Goal: Find specific page/section: Find specific page/section

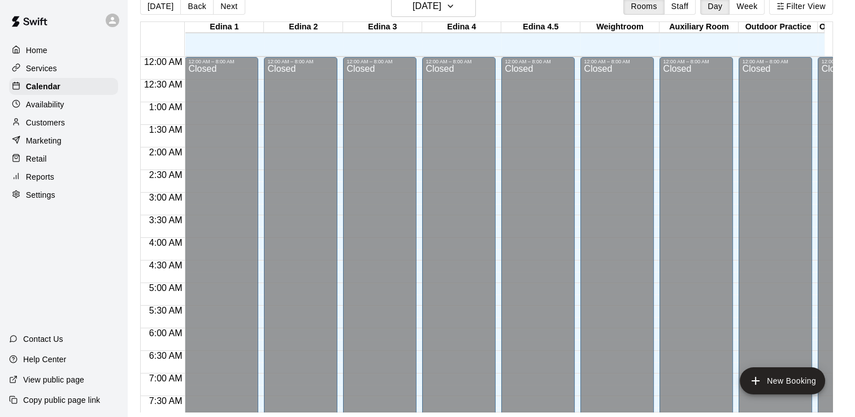
scroll to position [579, 0]
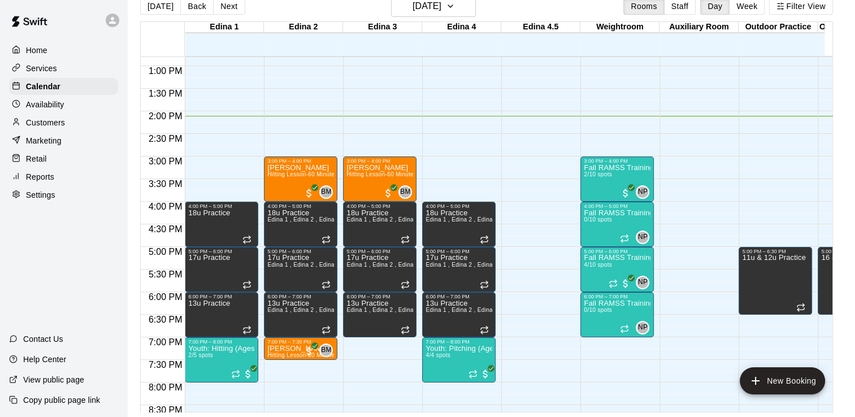
click at [55, 121] on p "Customers" at bounding box center [45, 122] width 39 height 11
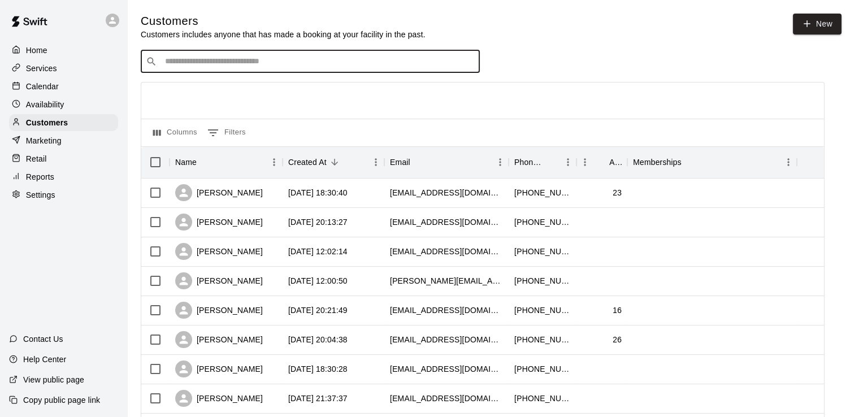
click at [210, 66] on input "Search customers by name or email" at bounding box center [318, 61] width 313 height 11
type input "****"
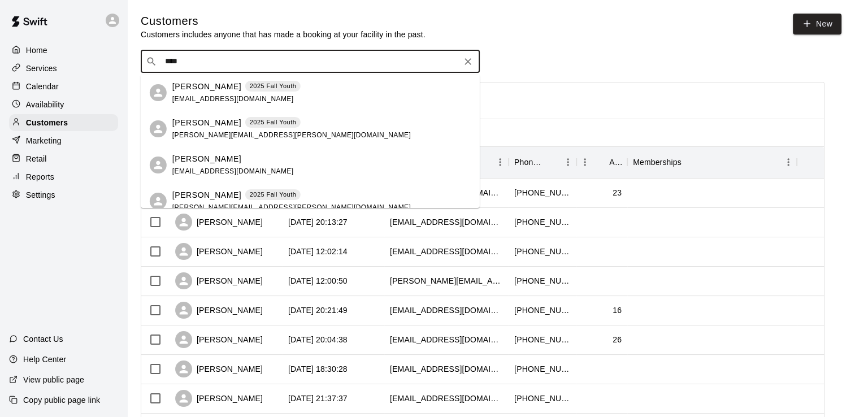
click at [201, 89] on p "[PERSON_NAME]" at bounding box center [206, 87] width 69 height 12
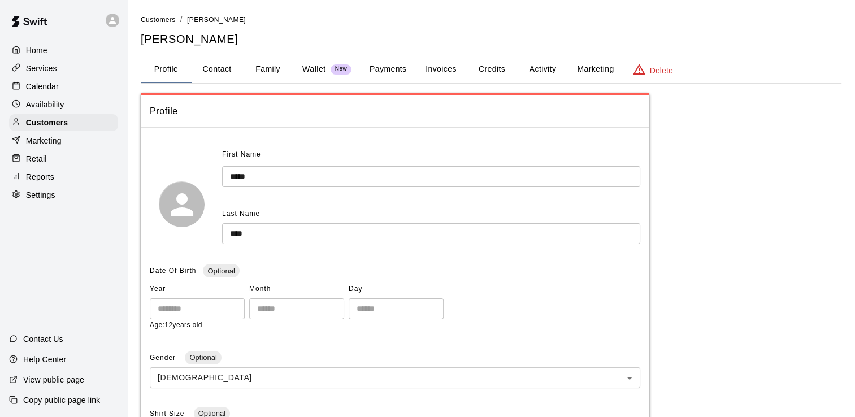
click at [536, 68] on button "Activity" at bounding box center [542, 69] width 51 height 27
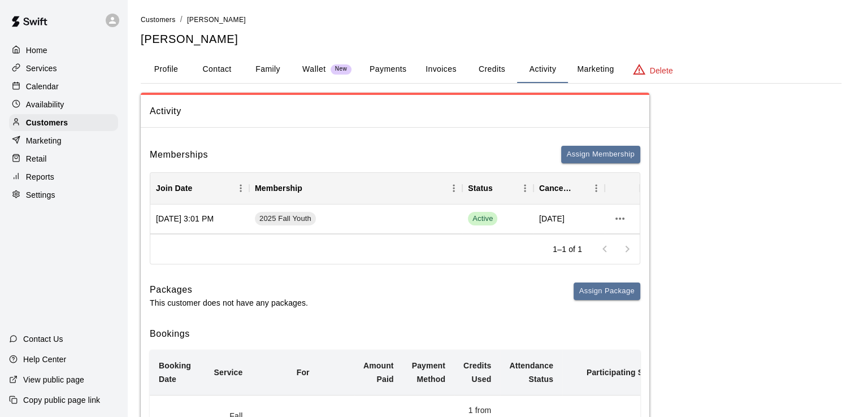
click at [51, 92] on p "Calendar" at bounding box center [42, 86] width 33 height 11
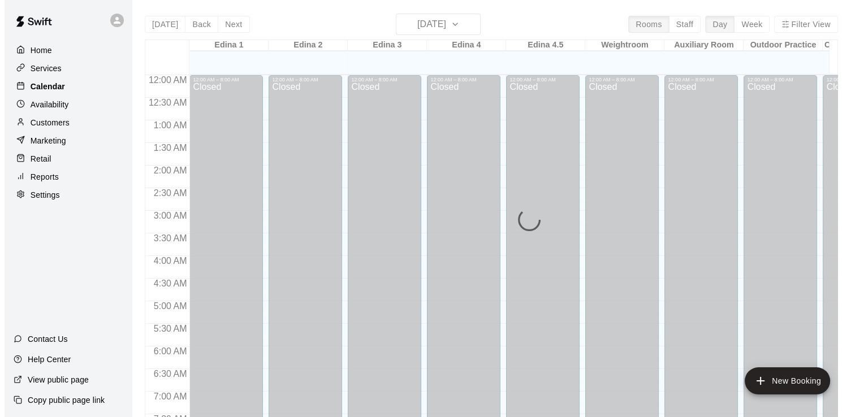
scroll to position [639, 0]
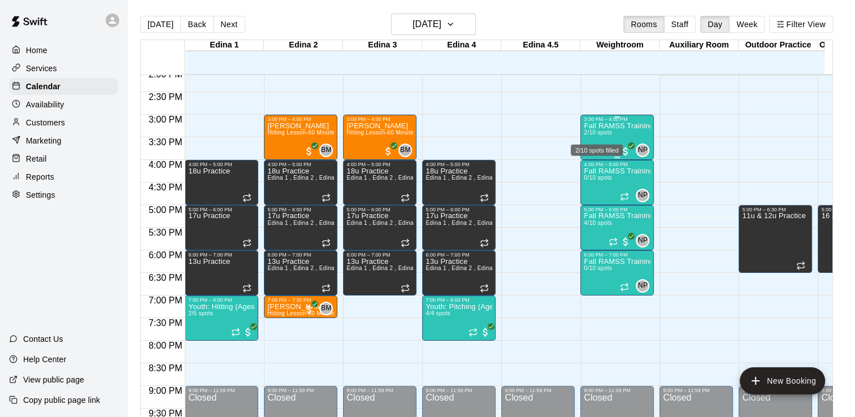
click at [600, 129] on span "2/10 spots" at bounding box center [598, 132] width 28 height 6
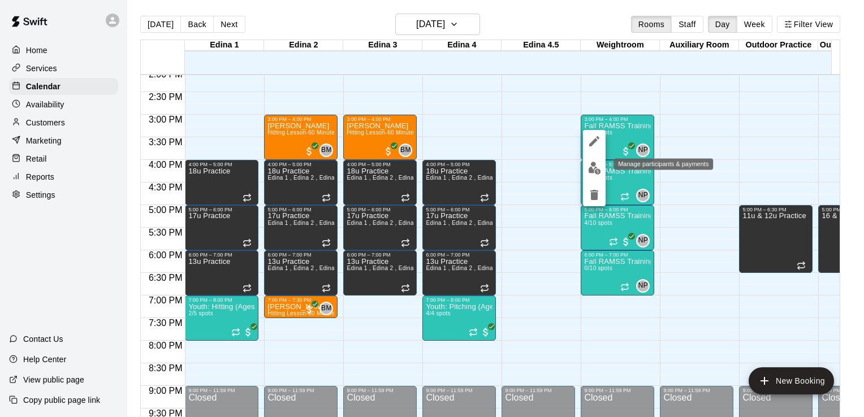
click at [594, 166] on img "edit" at bounding box center [594, 168] width 13 height 13
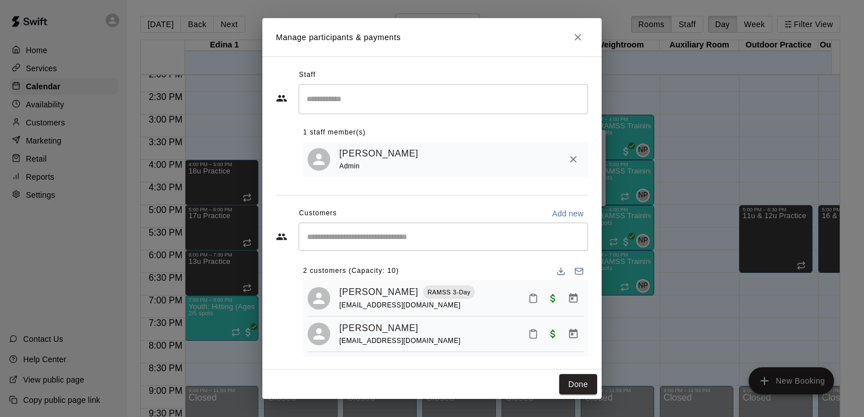
scroll to position [10, 0]
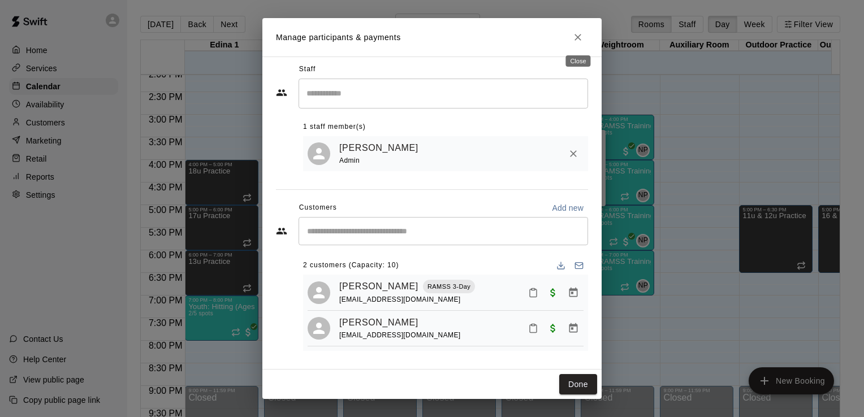
click at [578, 40] on icon "Close" at bounding box center [577, 37] width 11 height 11
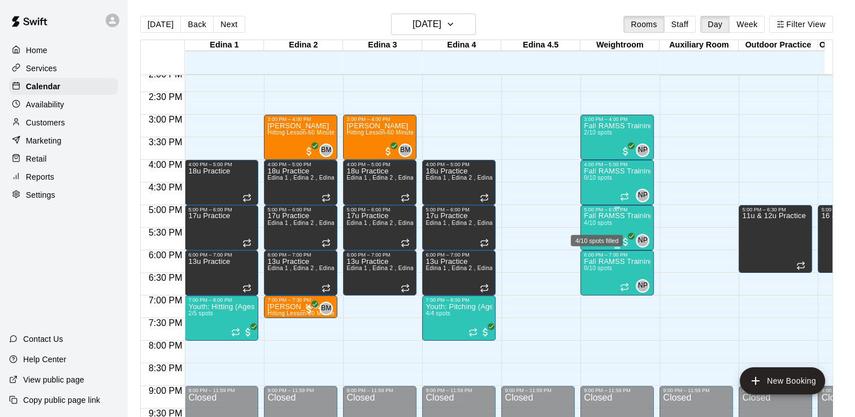
click at [608, 220] on span "4/10 spots" at bounding box center [598, 223] width 28 height 6
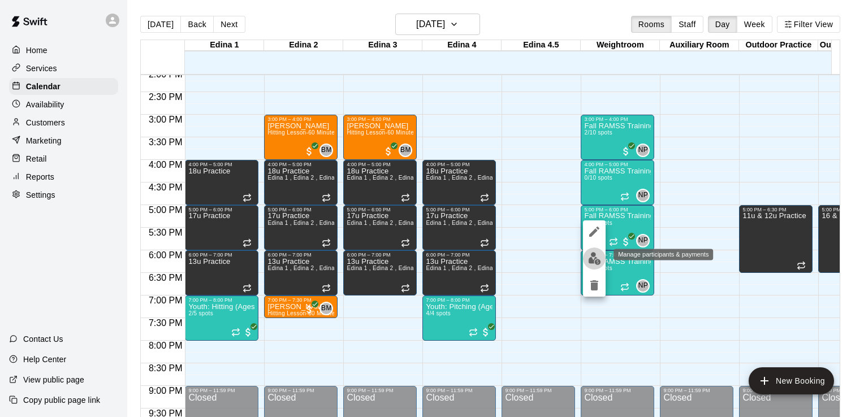
click at [595, 255] on img "edit" at bounding box center [594, 258] width 13 height 13
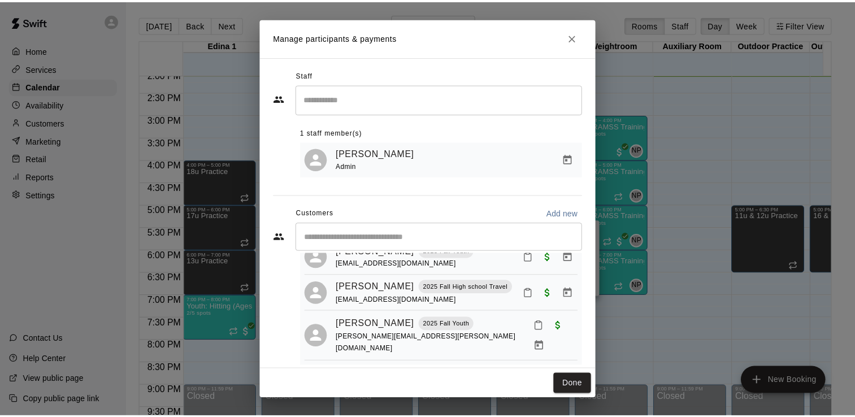
scroll to position [0, 0]
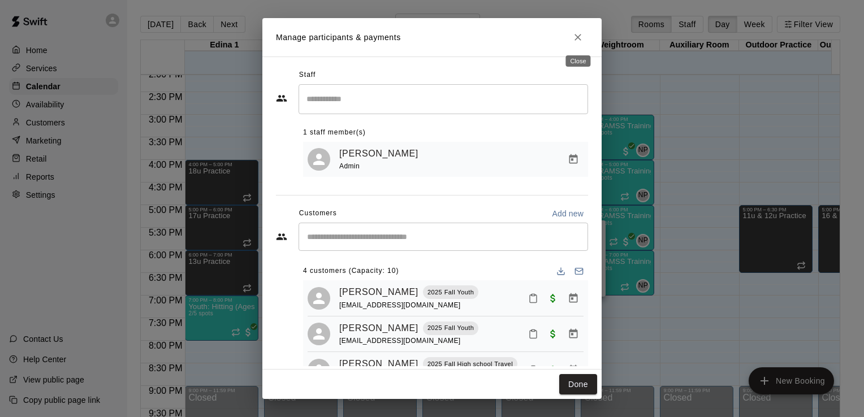
click at [580, 37] on icon "Close" at bounding box center [577, 37] width 11 height 11
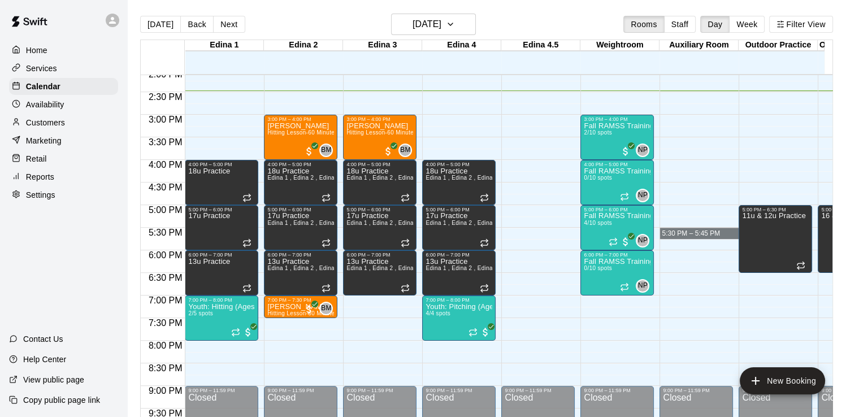
drag, startPoint x: 706, startPoint y: 231, endPoint x: 699, endPoint y: 231, distance: 6.8
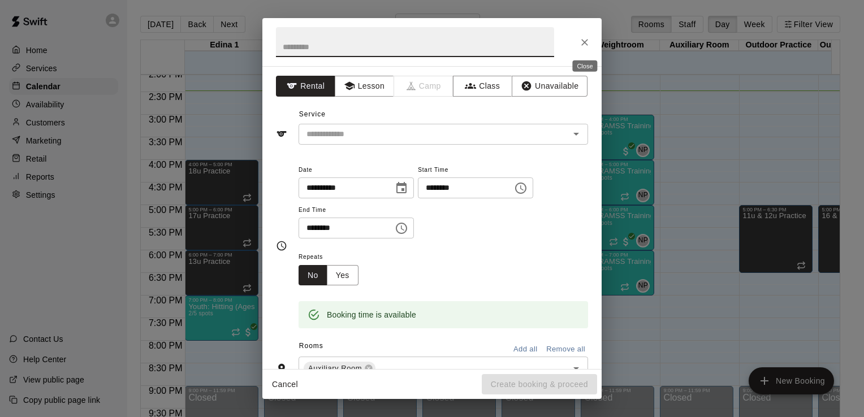
click at [582, 42] on icon "Close" at bounding box center [584, 42] width 11 height 11
